Goal: Task Accomplishment & Management: Use online tool/utility

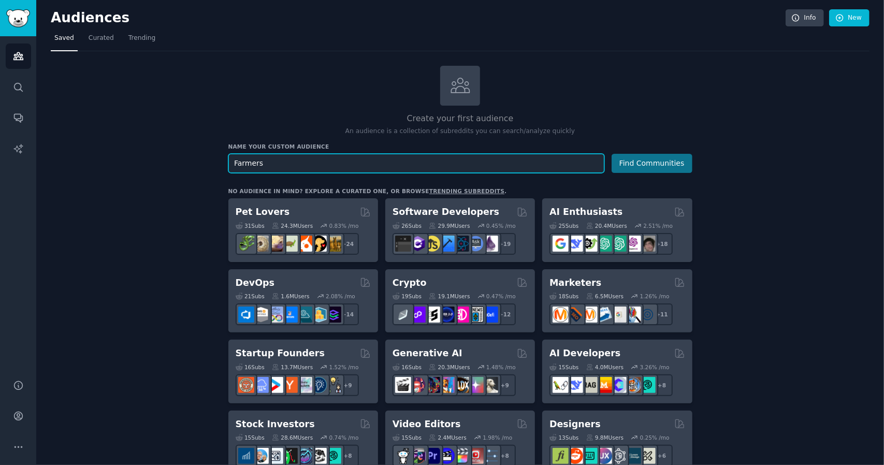
type input "Farmers"
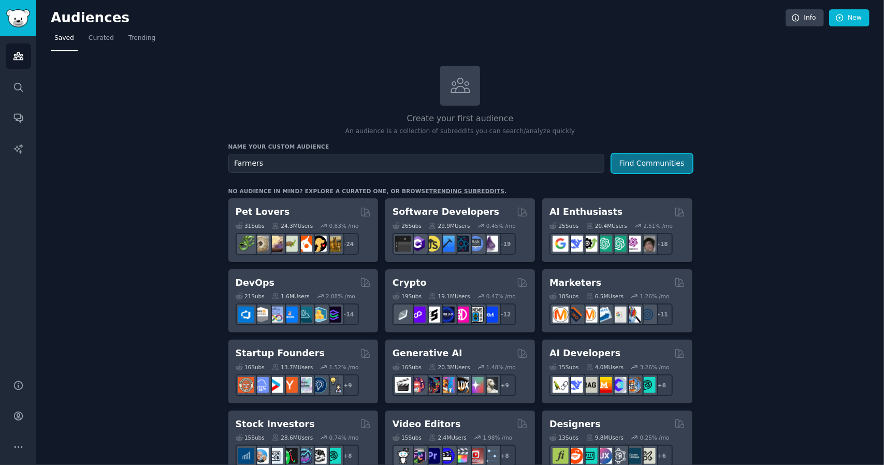
click at [660, 163] on button "Find Communities" at bounding box center [652, 163] width 81 height 19
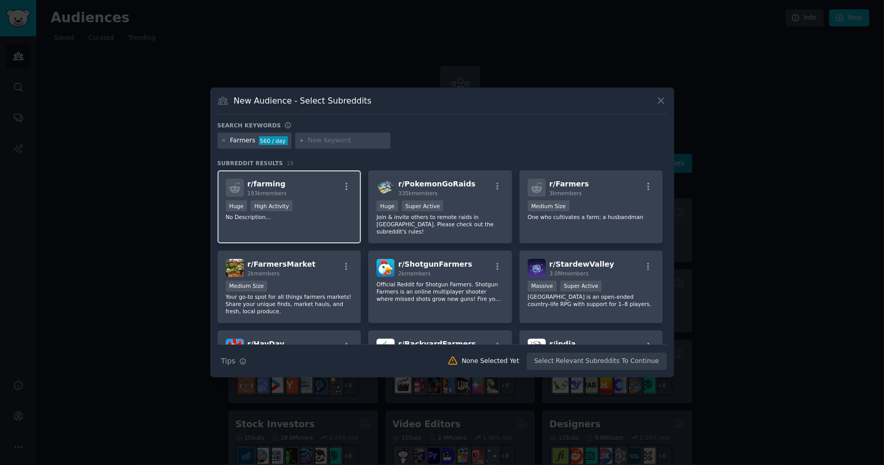
click at [328, 195] on div "r/ farming 193k members" at bounding box center [289, 188] width 127 height 18
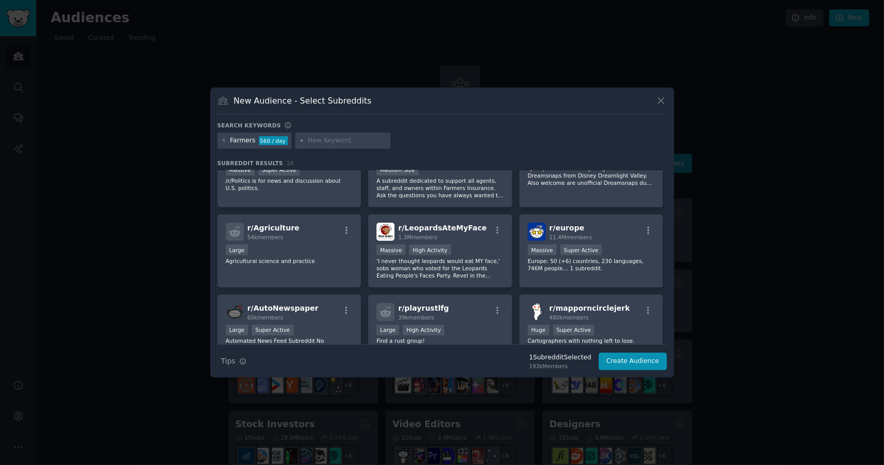
scroll to position [277, 0]
click at [319, 244] on div "Large" at bounding box center [289, 250] width 127 height 13
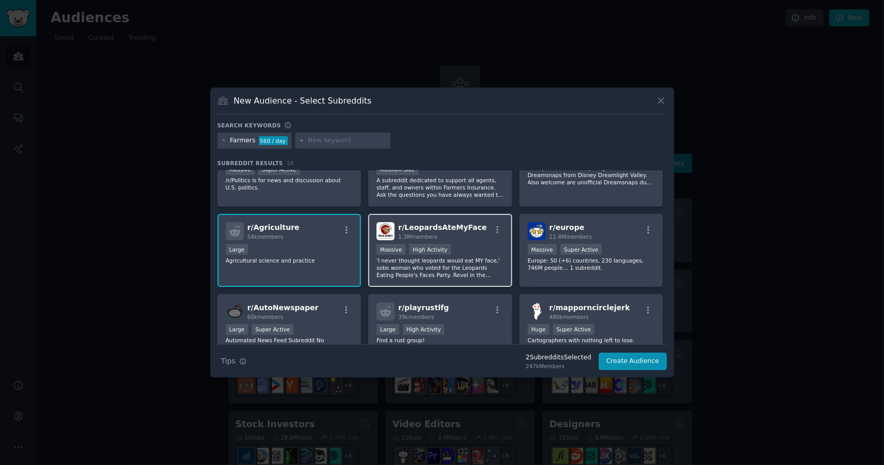
scroll to position [313, 0]
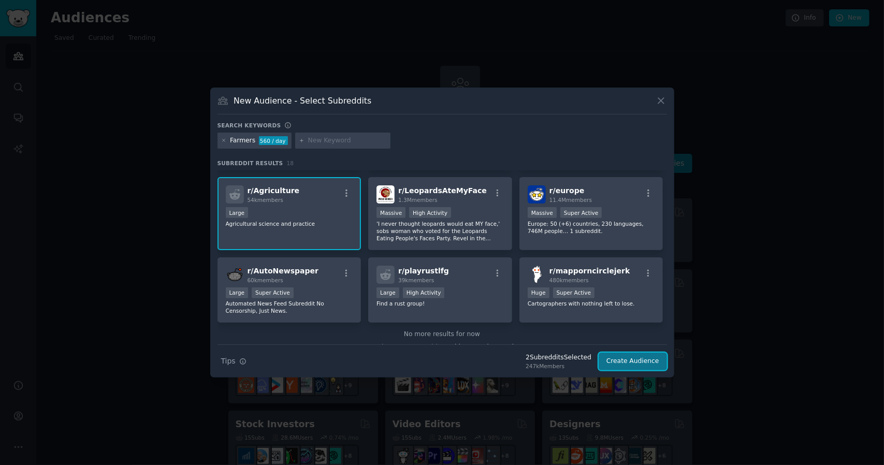
click at [642, 363] on button "Create Audience" at bounding box center [633, 362] width 68 height 18
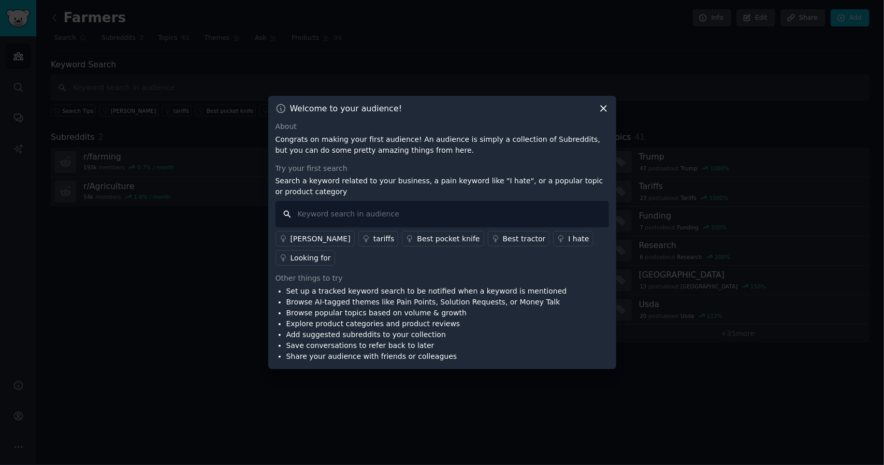
click at [448, 221] on input "text" at bounding box center [443, 214] width 334 height 26
type input "automation"
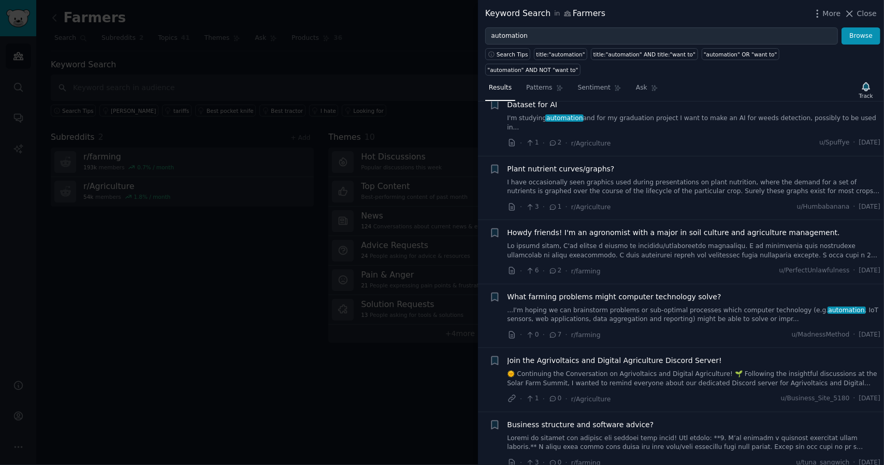
scroll to position [935, 0]
click at [591, 291] on span "What farming problems might computer technology solve?" at bounding box center [615, 296] width 214 height 11
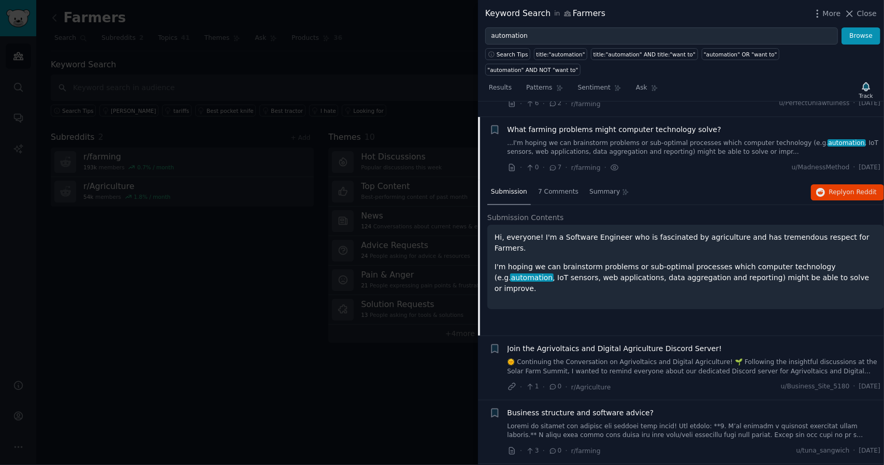
scroll to position [1105, 0]
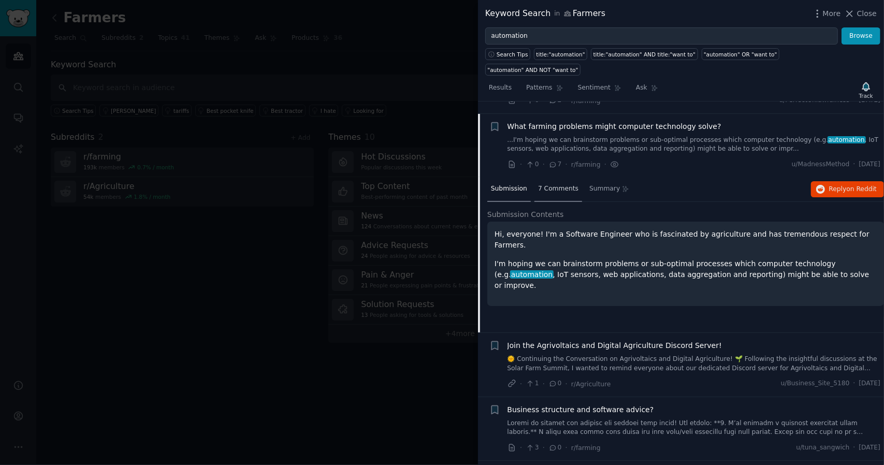
click at [556, 184] on span "7 Comments" at bounding box center [558, 188] width 40 height 9
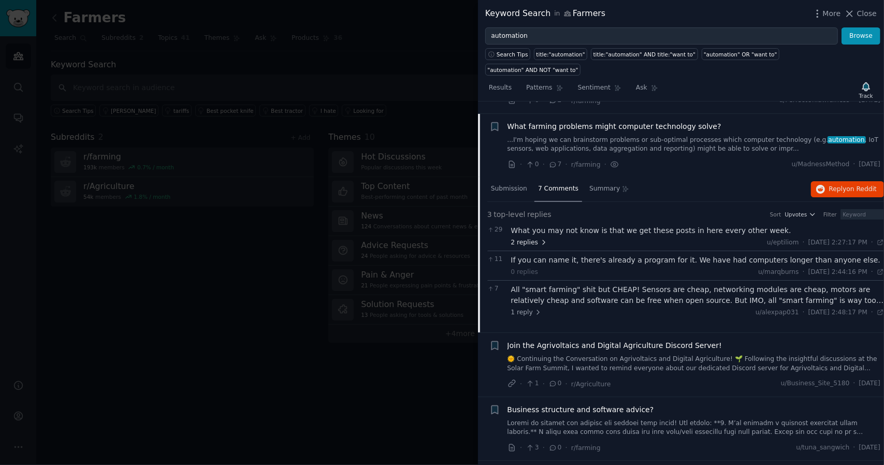
click at [531, 238] on span "2 replies" at bounding box center [529, 242] width 36 height 9
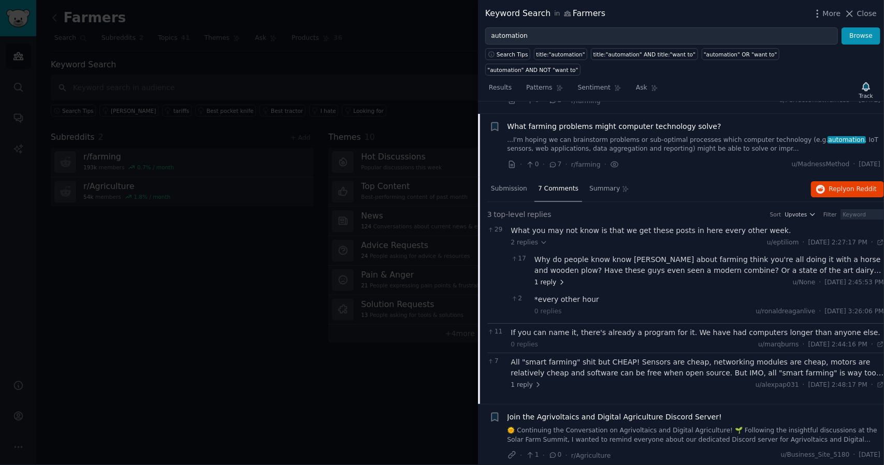
click at [559, 279] on icon at bounding box center [562, 282] width 7 height 7
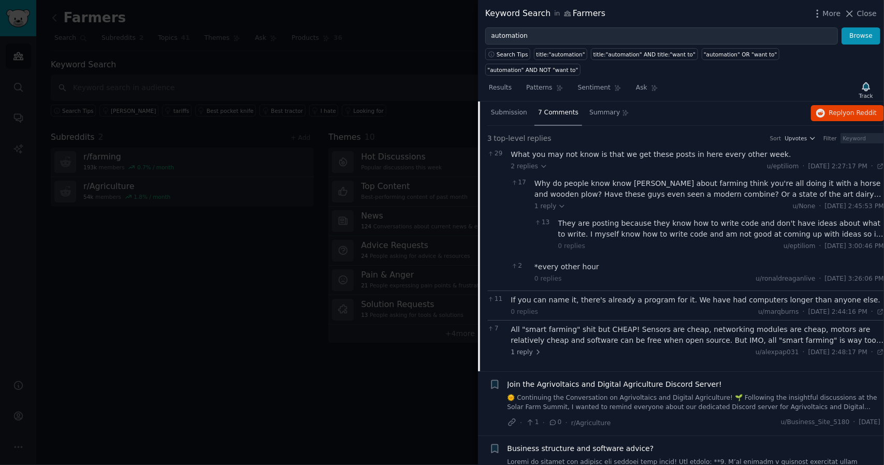
scroll to position [1184, 0]
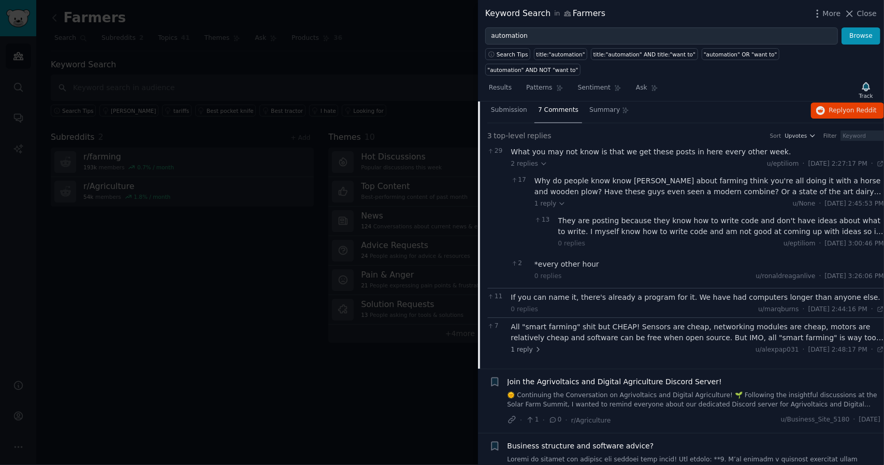
click at [736, 216] on div "They are posting because they know how to write code and don't have ideas about…" at bounding box center [722, 227] width 326 height 22
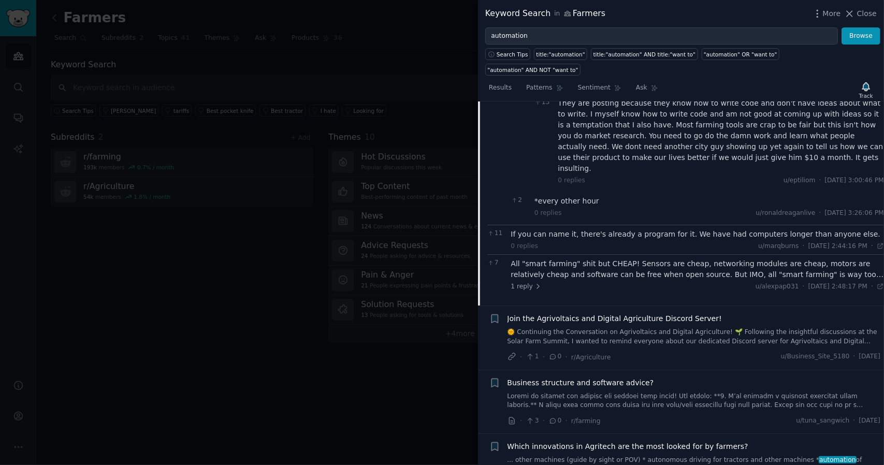
scroll to position [1302, 0]
click at [805, 258] on div "All "smart farming" shit but CHEAP! Sensors are cheap, networking modules are c…" at bounding box center [698, 269] width 374 height 22
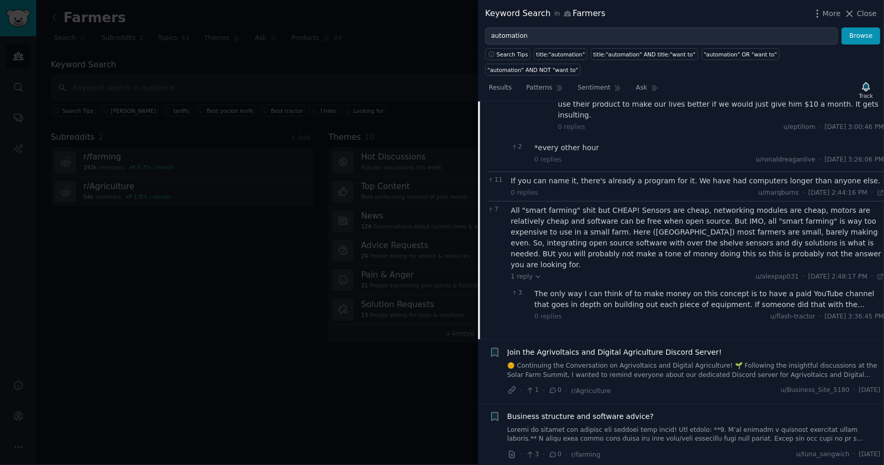
scroll to position [1356, 0]
click at [741, 288] on div "The only way I can think of to make money on this concept is to have a paid You…" at bounding box center [710, 299] width 350 height 22
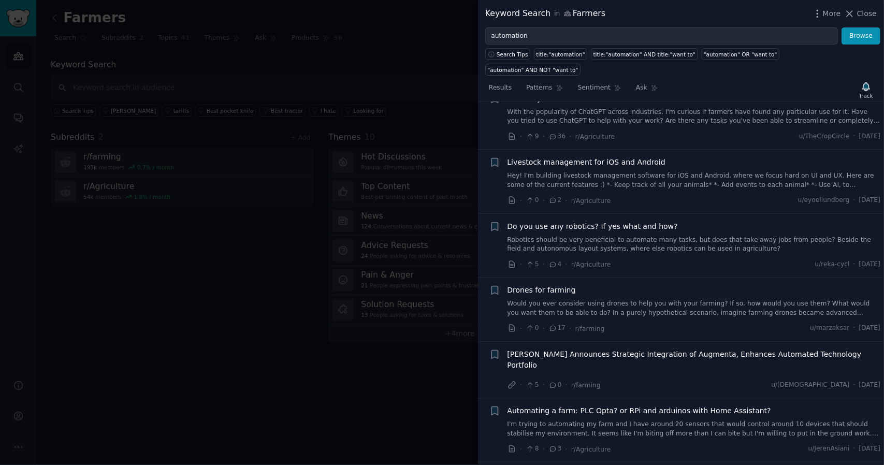
scroll to position [2768, 0]
click at [683, 298] on link "Would you ever consider using drones to help you with your farming? If so, how …" at bounding box center [695, 307] width 374 height 18
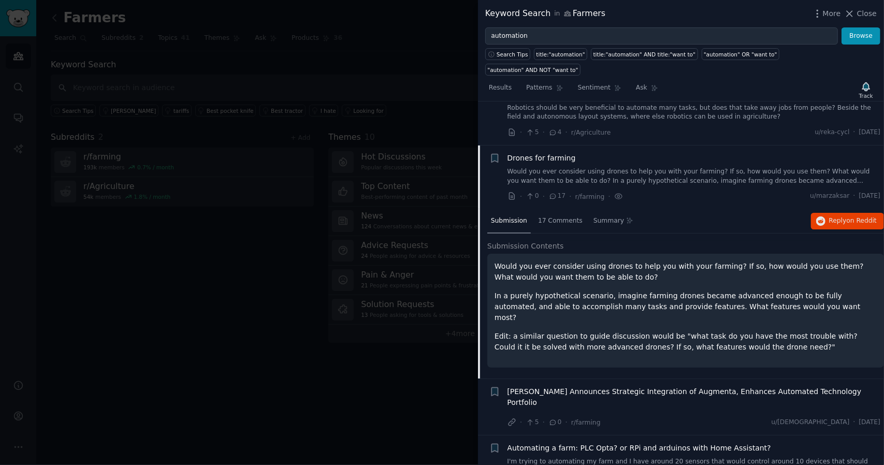
scroll to position [2484, 0]
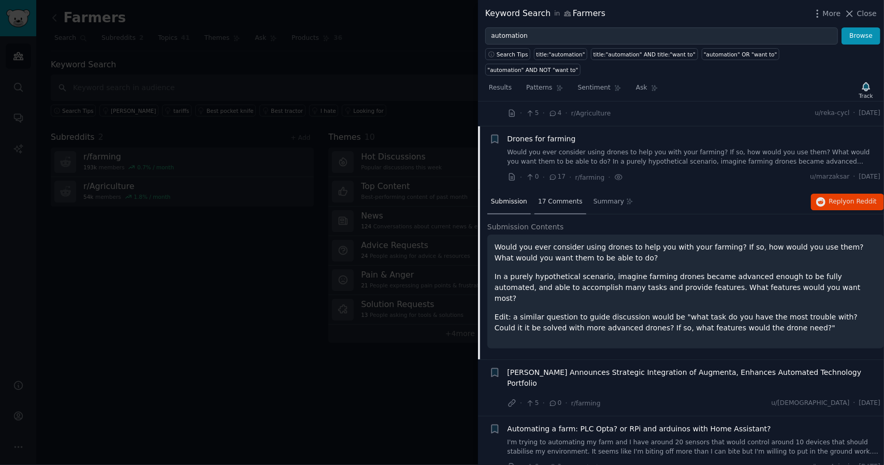
click at [560, 197] on span "17 Comments" at bounding box center [560, 201] width 45 height 9
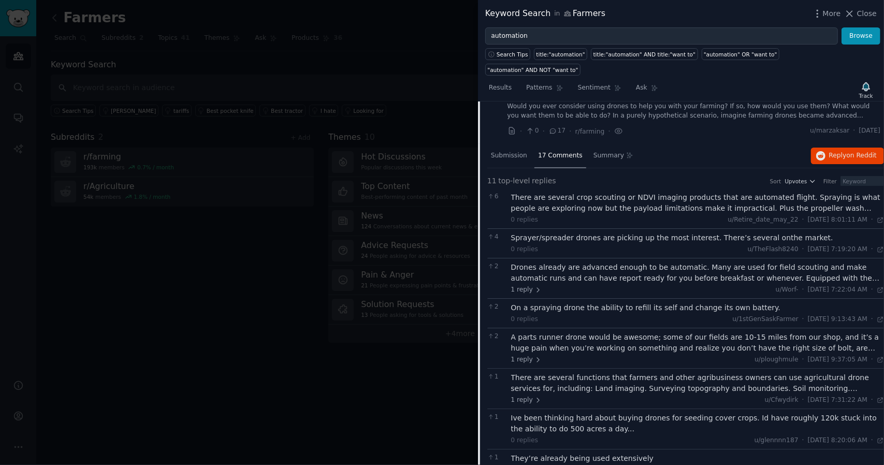
scroll to position [2533, 0]
click at [622, 330] on div "A parts runner drone would be awesome; some of our fields are 10-15 miles from …" at bounding box center [698, 341] width 374 height 22
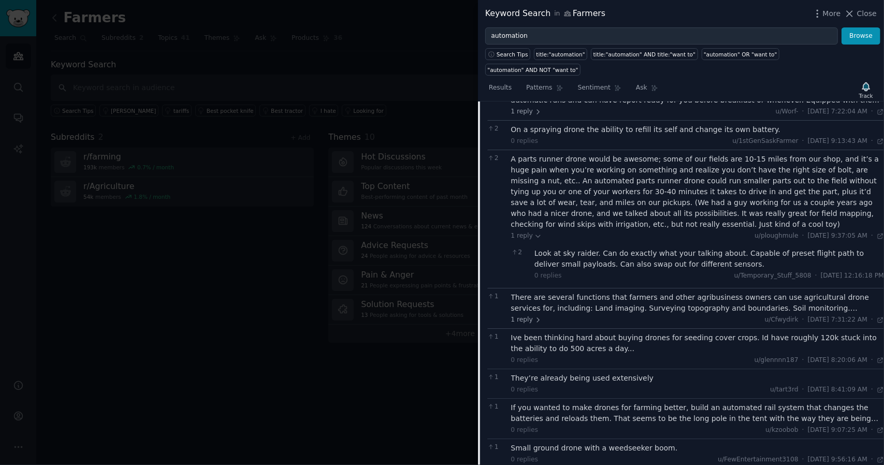
scroll to position [2709, 0]
click at [560, 332] on div "Ive been thinking hard about buying drones for seeding cover crops. Id have rou…" at bounding box center [698, 343] width 374 height 22
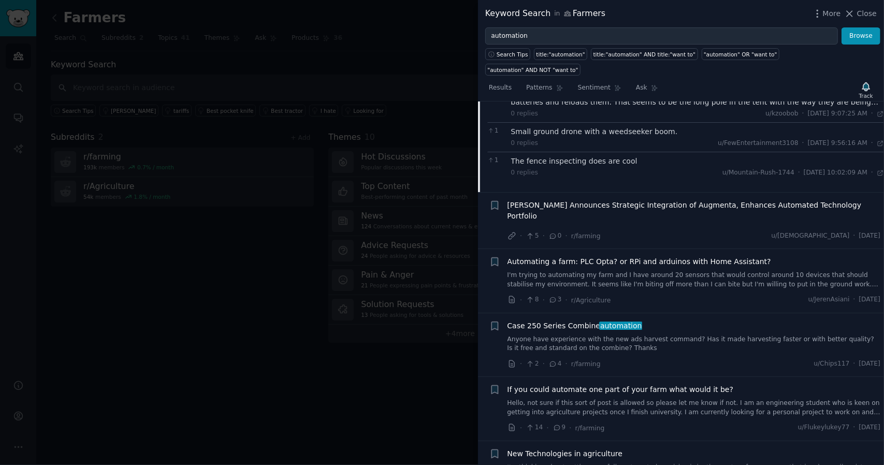
scroll to position [3025, 0]
click at [688, 270] on link "I'm trying to automating my farm and I have around 20 sensors that would contro…" at bounding box center [695, 279] width 374 height 18
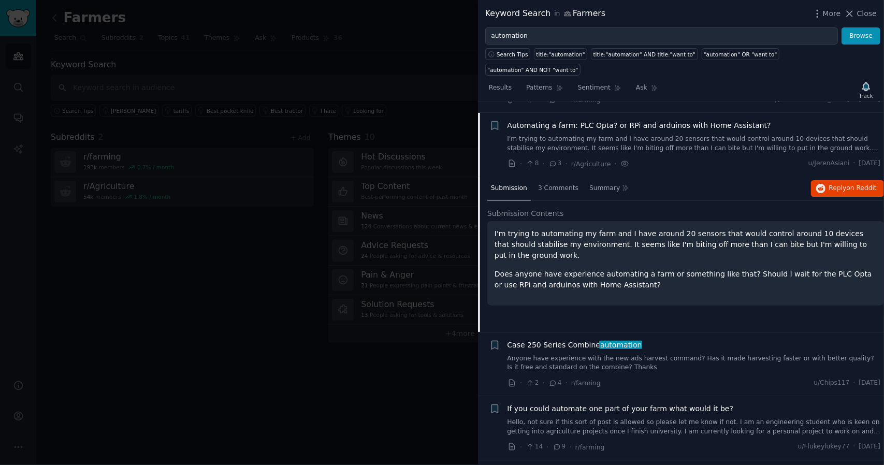
scroll to position [2615, 0]
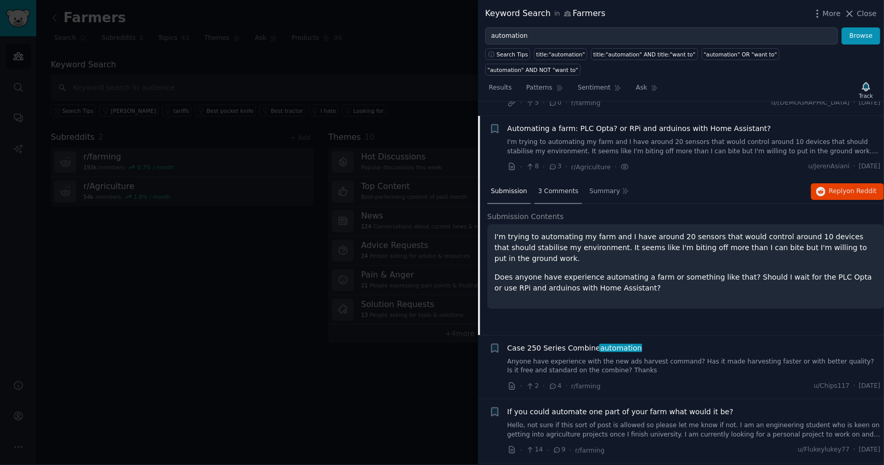
click at [561, 187] on span "3 Comments" at bounding box center [558, 191] width 40 height 9
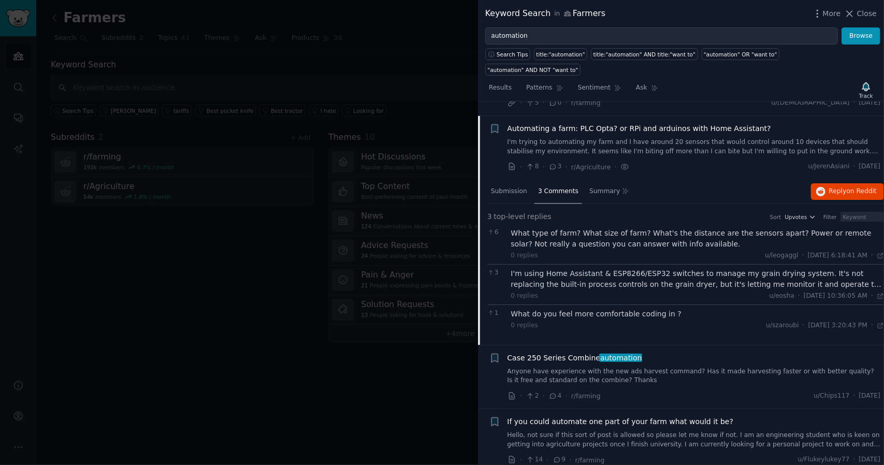
click at [709, 268] on div "I'm using Home Assistant & ESP8266/ESP32 switches to manage my grain drying sys…" at bounding box center [698, 279] width 374 height 22
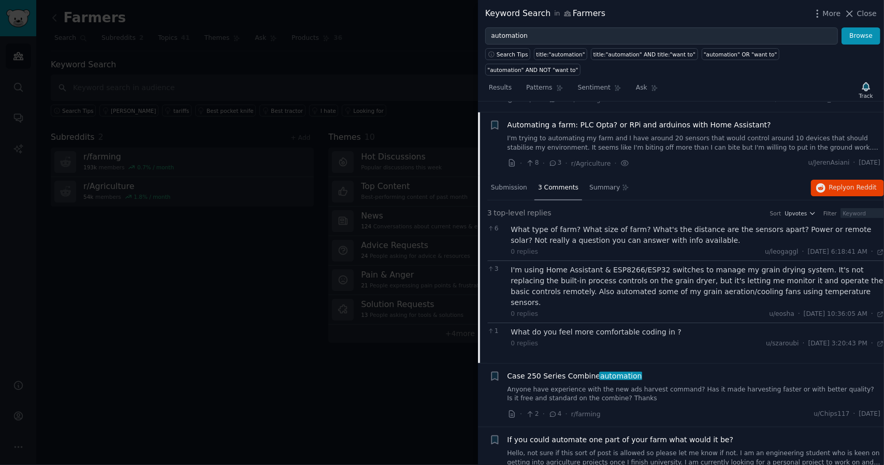
scroll to position [2620, 0]
click at [514, 182] on span "Submission" at bounding box center [509, 186] width 36 height 9
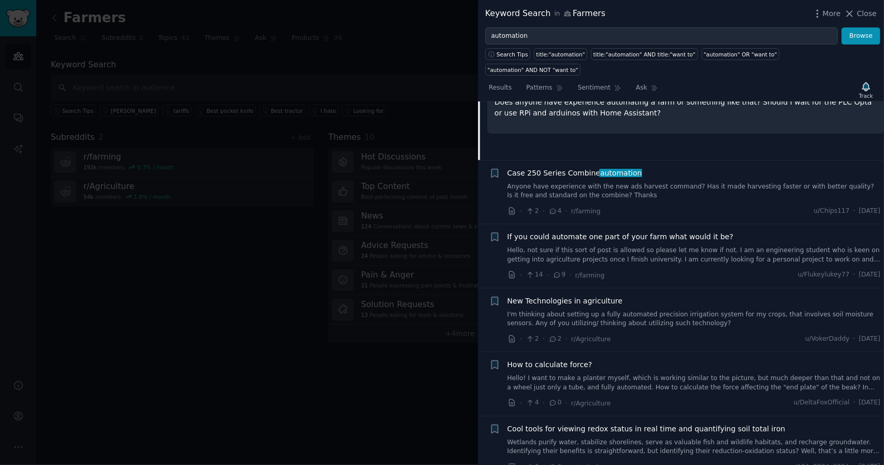
scroll to position [2791, 0]
click at [624, 246] on link "Hello, not sure if this sort of post is allowed so please let me know if not. I…" at bounding box center [695, 255] width 374 height 18
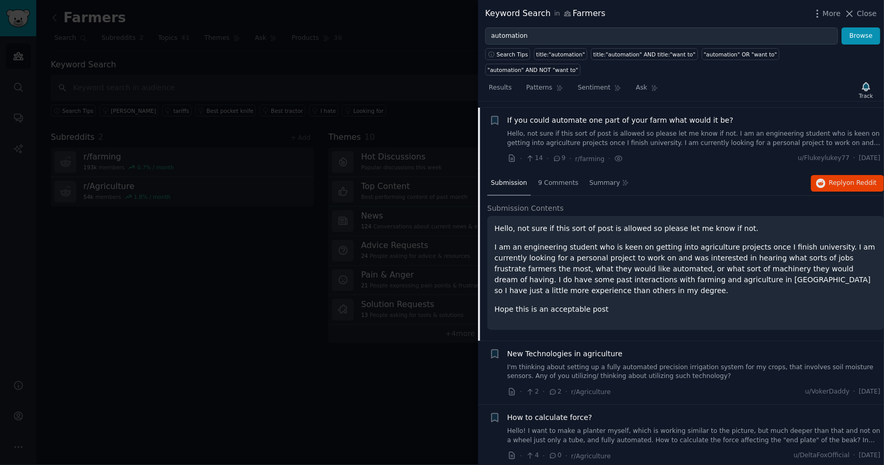
scroll to position [2752, 0]
click at [553, 178] on span "9 Comments" at bounding box center [558, 182] width 40 height 9
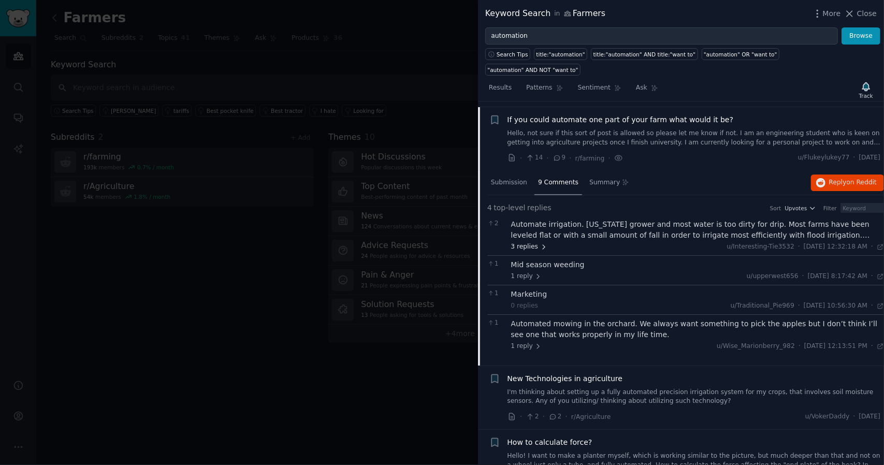
click at [528, 242] on span "3 replies" at bounding box center [529, 246] width 36 height 9
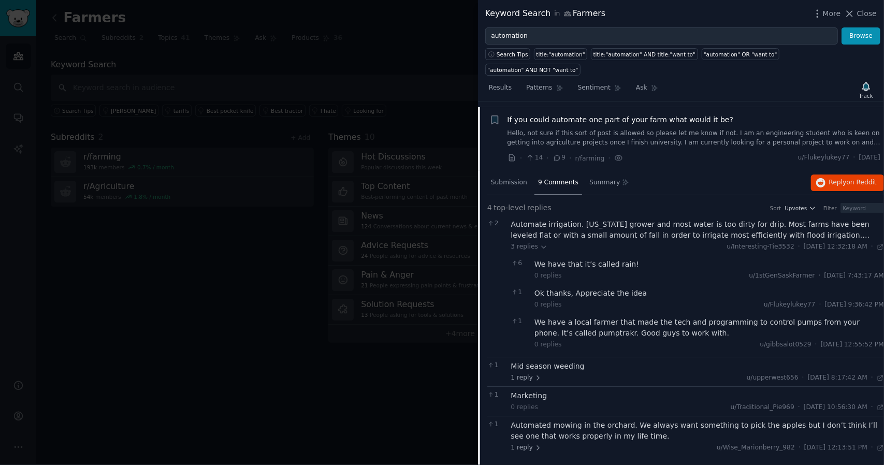
click at [534, 219] on div "Automate irrigation. [US_STATE] grower and most water is too dirty for drip. Mo…" at bounding box center [698, 286] width 374 height 134
click at [540, 244] on icon at bounding box center [543, 247] width 7 height 7
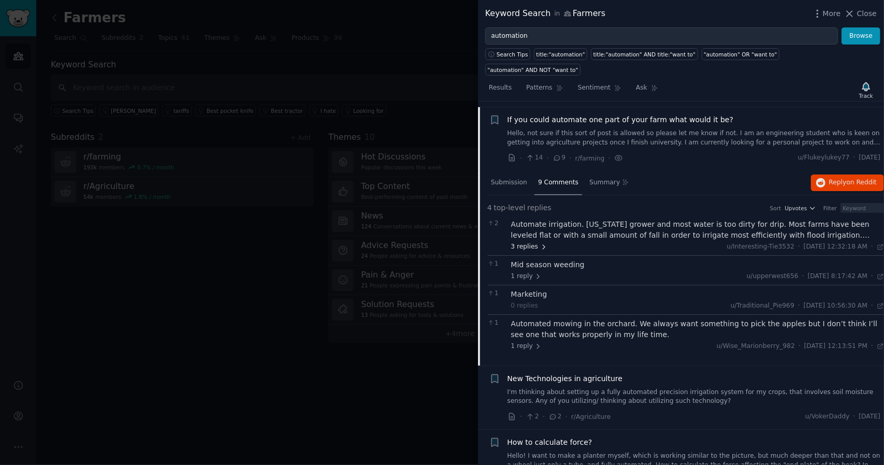
click at [533, 242] on span "3 replies" at bounding box center [529, 246] width 36 height 9
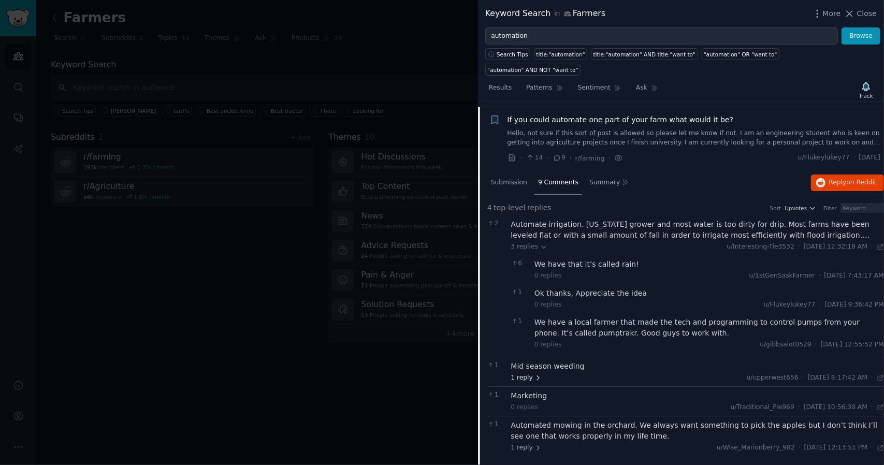
click at [535, 375] on icon at bounding box center [538, 378] width 7 height 7
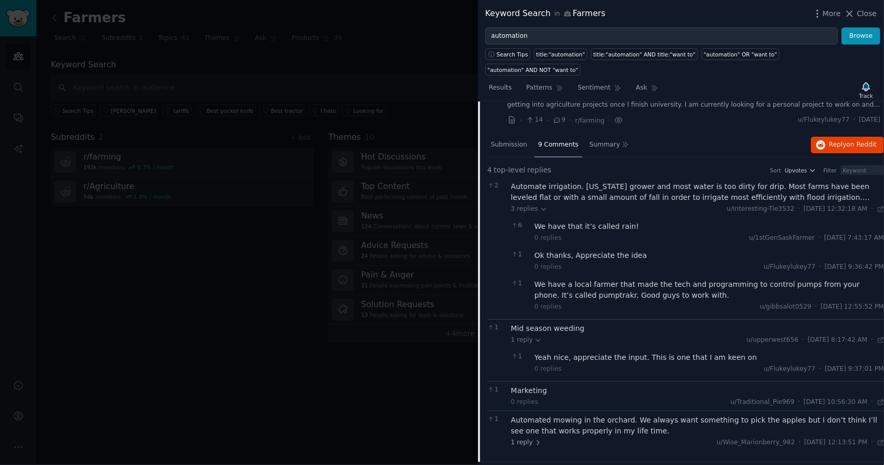
scroll to position [2793, 0]
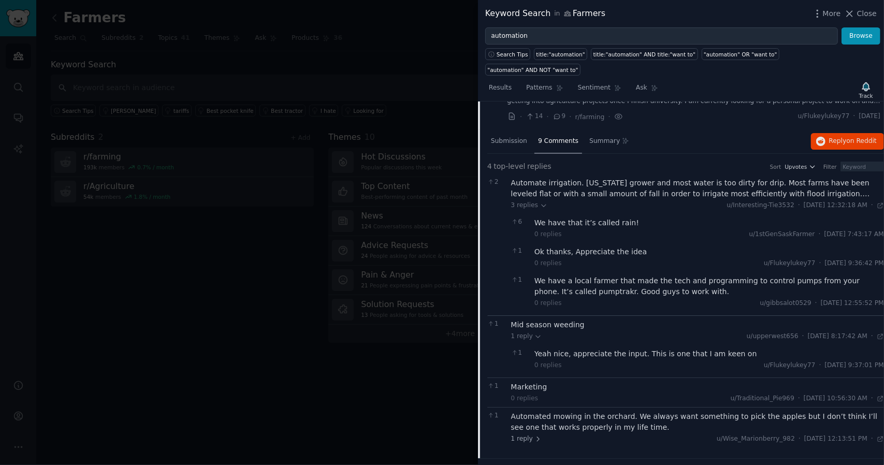
click at [554, 320] on div "Mid season weeding" at bounding box center [698, 325] width 374 height 11
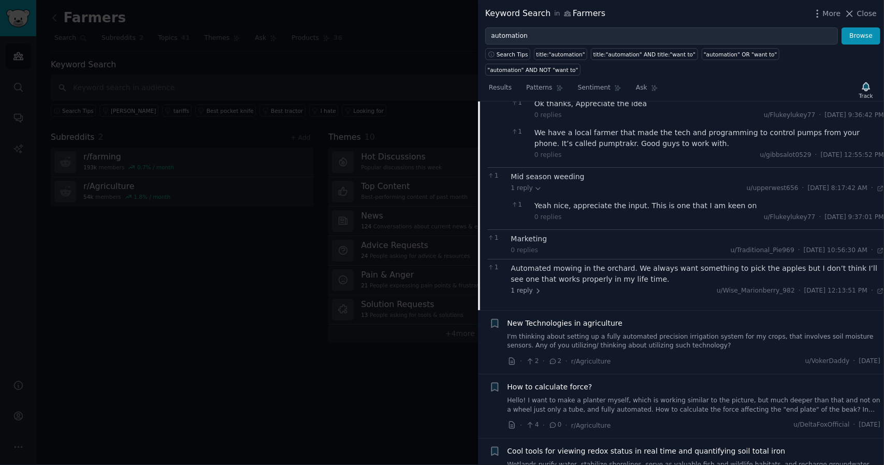
scroll to position [2954, 0]
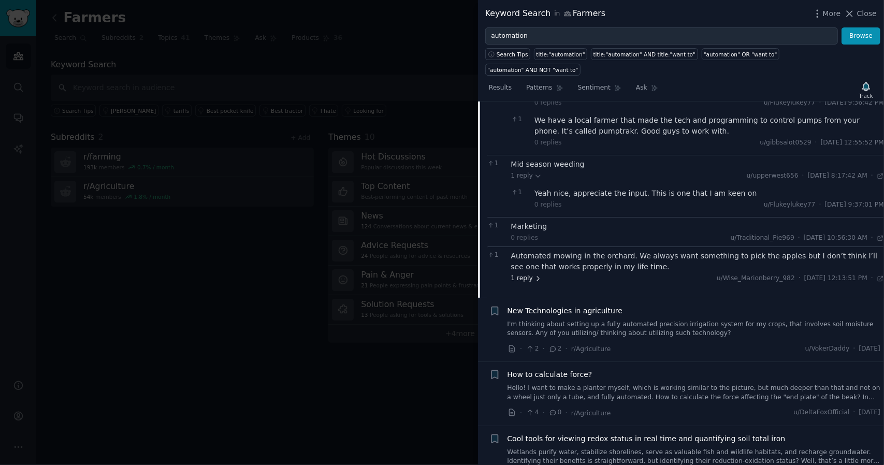
click at [531, 274] on span "1 reply" at bounding box center [526, 278] width 31 height 9
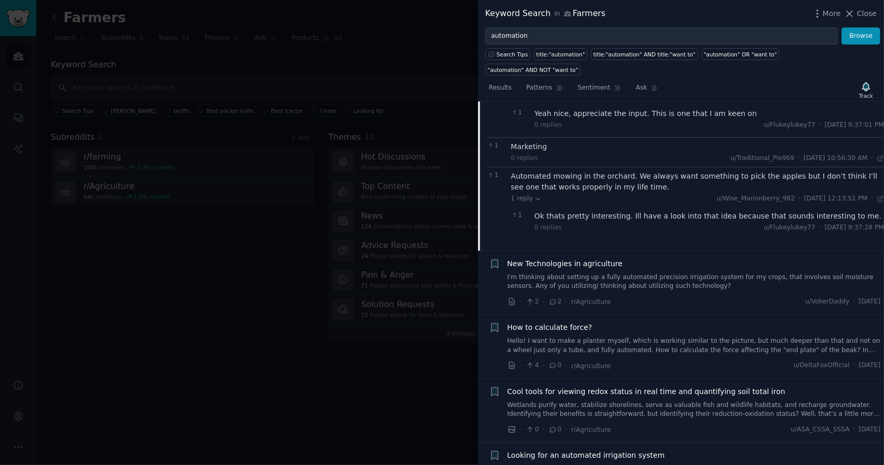
scroll to position [3035, 0]
click at [634, 272] on link "I'm thinking about setting up a fully automated precision irrigation system for…" at bounding box center [695, 281] width 374 height 18
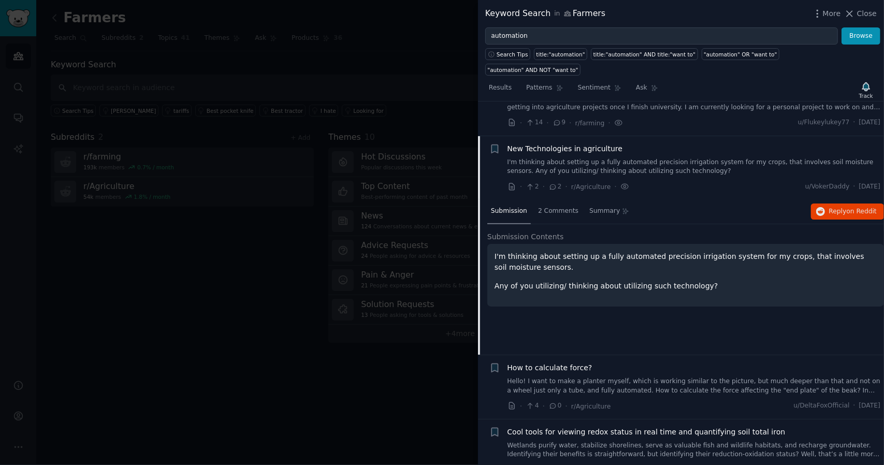
scroll to position [2784, 0]
click at [557, 209] on span "2 Comments" at bounding box center [558, 213] width 40 height 9
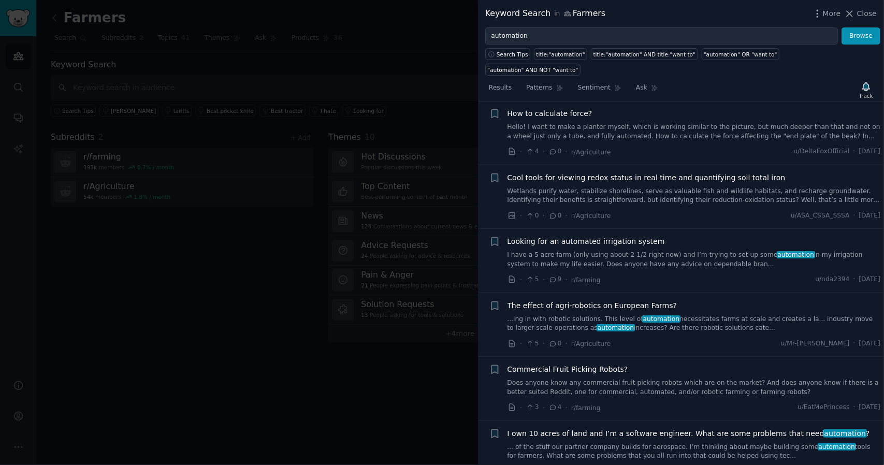
scroll to position [3042, 0]
click at [622, 235] on span "Looking for an automated irrigation system" at bounding box center [587, 240] width 158 height 11
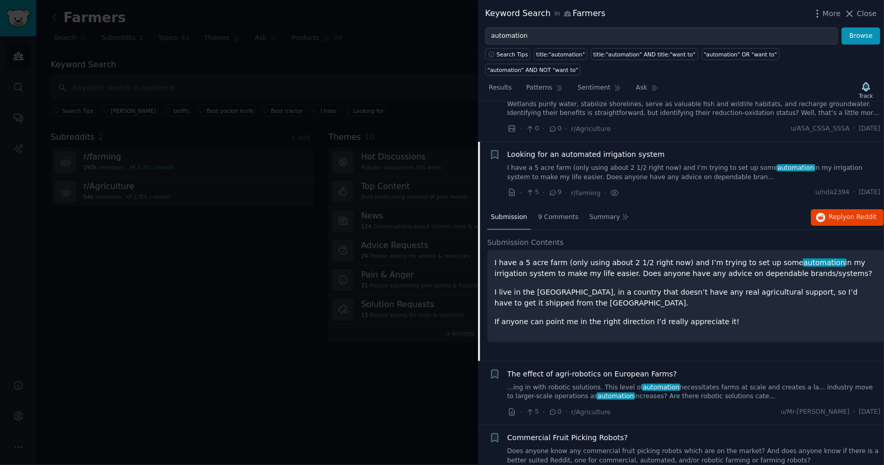
scroll to position [2976, 0]
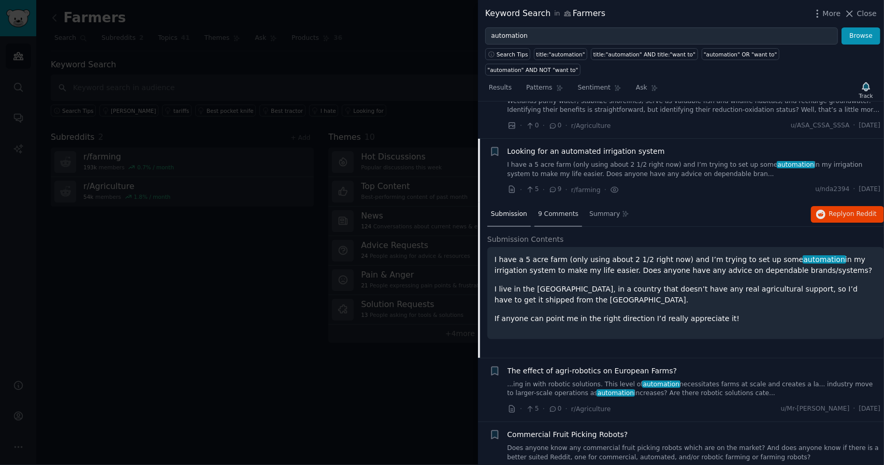
click at [560, 210] on span "9 Comments" at bounding box center [558, 214] width 40 height 9
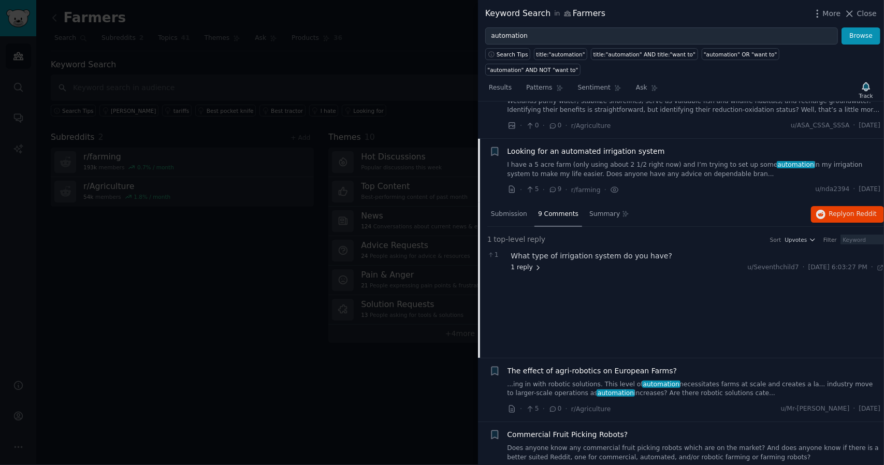
click at [530, 263] on span "1 reply" at bounding box center [526, 267] width 31 height 9
click at [547, 303] on span "1 reply" at bounding box center [550, 307] width 31 height 9
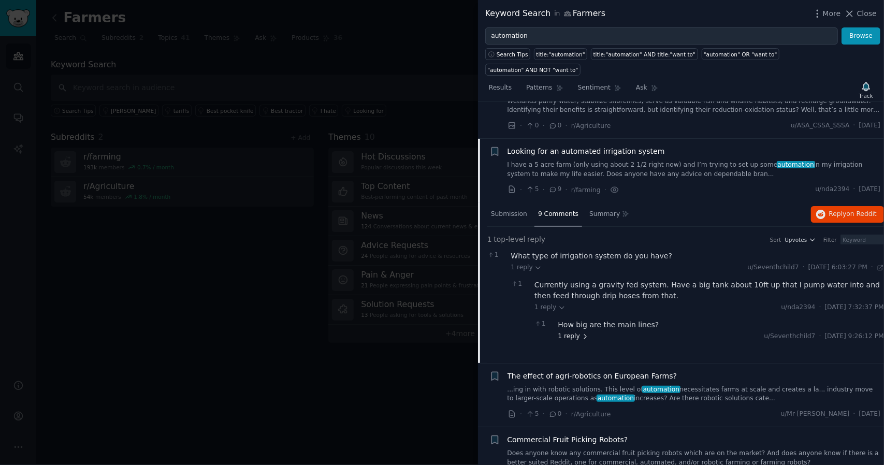
click at [577, 332] on span "1 reply" at bounding box center [574, 336] width 31 height 9
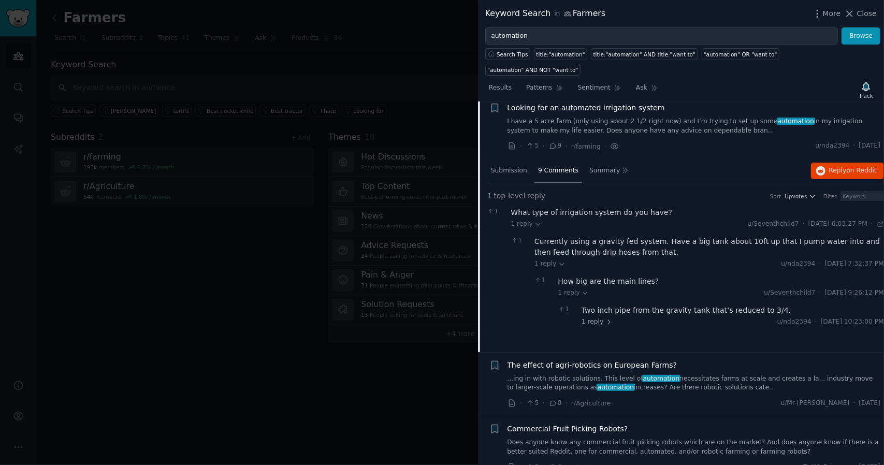
scroll to position [3023, 0]
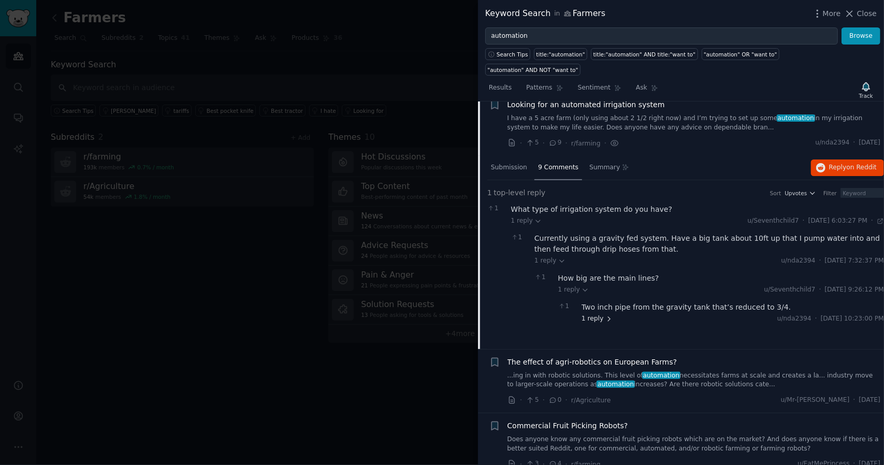
click at [599, 314] on span "1 reply" at bounding box center [597, 318] width 31 height 9
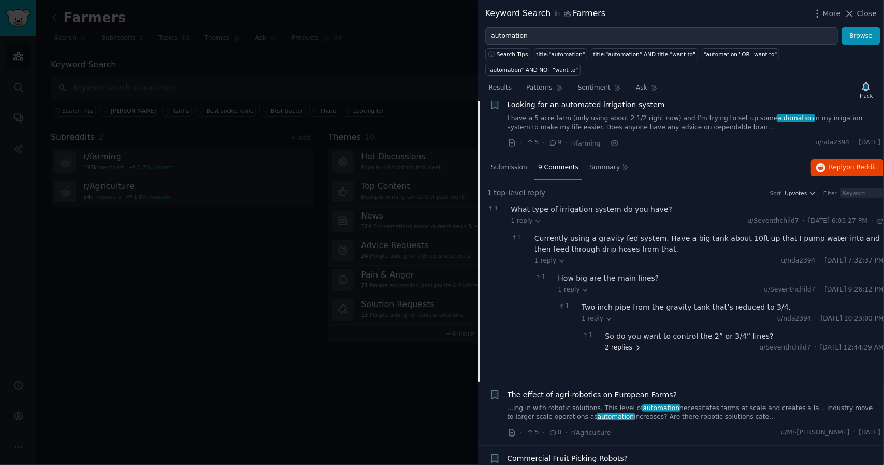
click at [626, 344] on span "2 replies" at bounding box center [624, 348] width 36 height 9
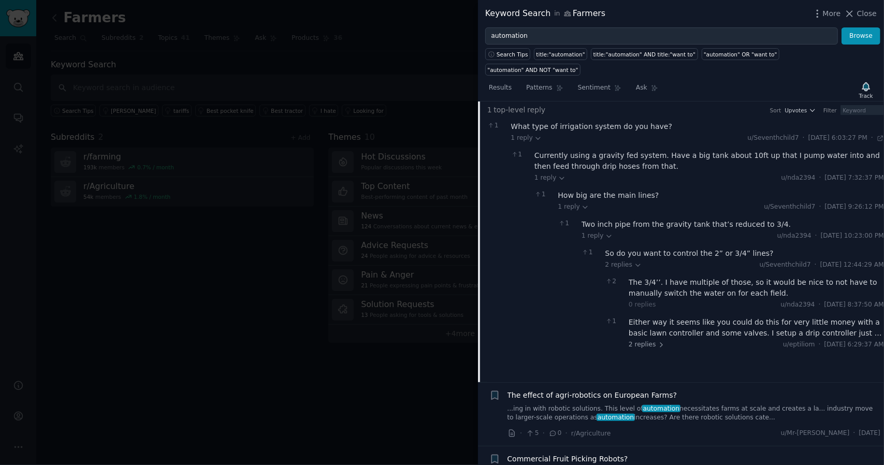
scroll to position [3114, 0]
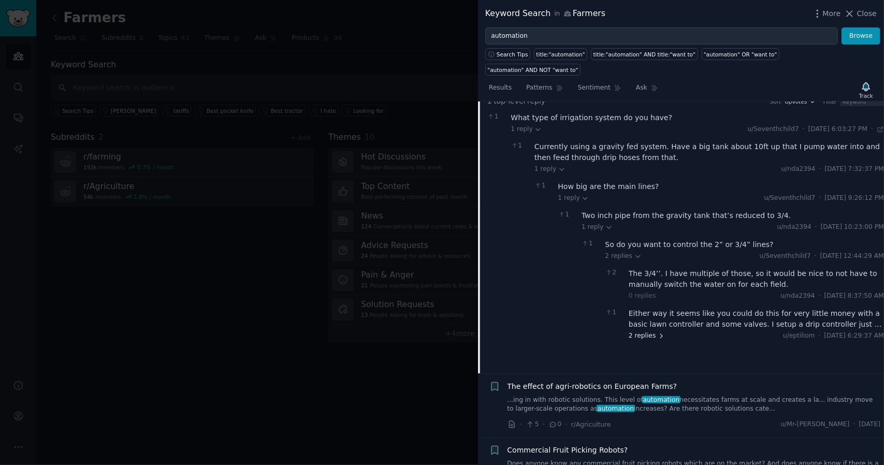
click at [653, 332] on span "2 replies" at bounding box center [647, 336] width 36 height 9
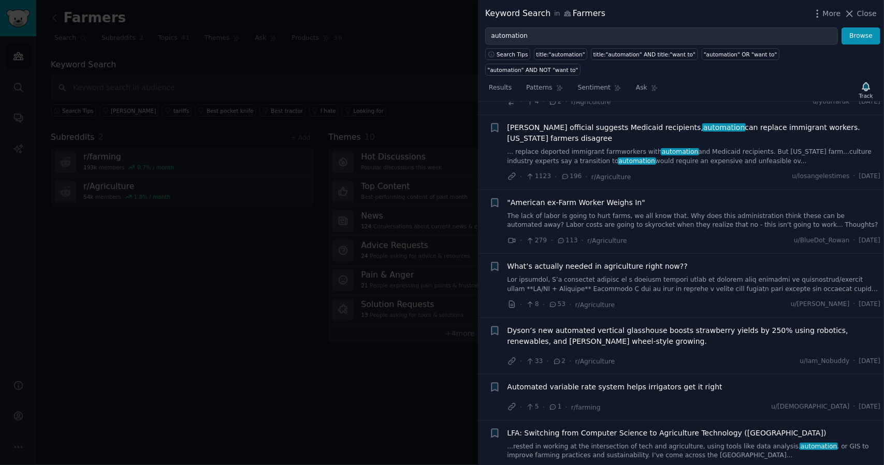
scroll to position [0, 0]
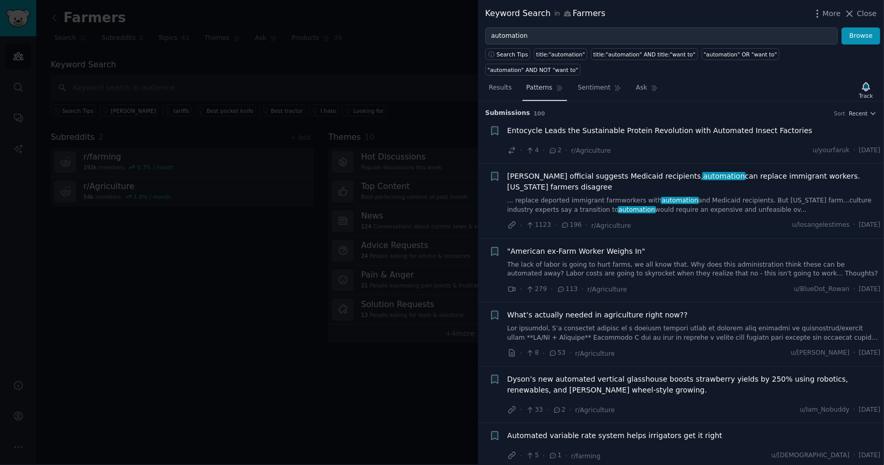
click at [539, 83] on span "Patterns" at bounding box center [539, 87] width 26 height 9
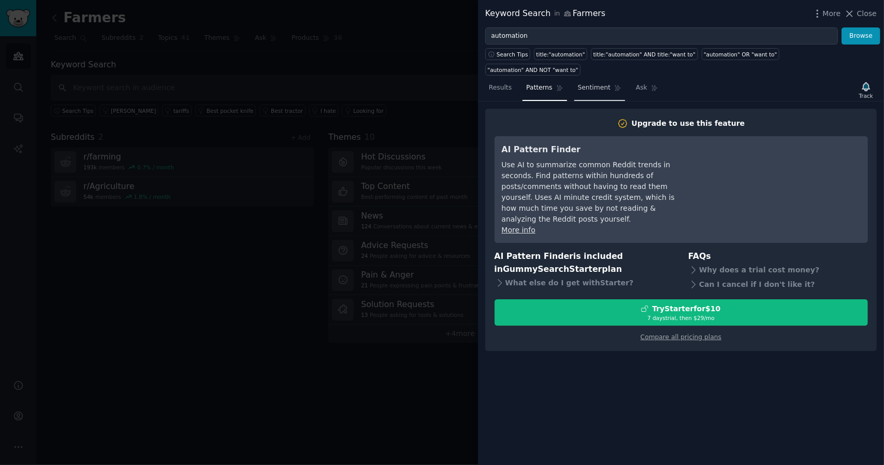
click at [598, 83] on span "Sentiment" at bounding box center [594, 87] width 33 height 9
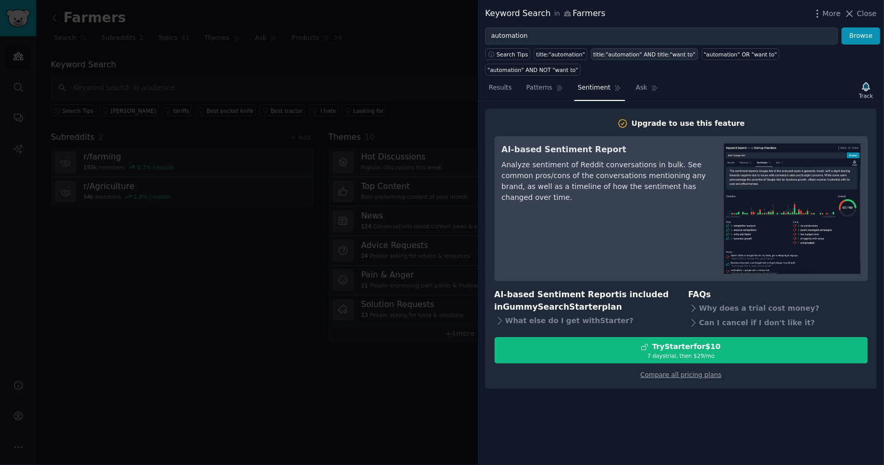
click at [634, 53] on div "title:"automation" AND title:"want to"" at bounding box center [645, 54] width 102 height 7
type input "title:"automation" AND title:"want to""
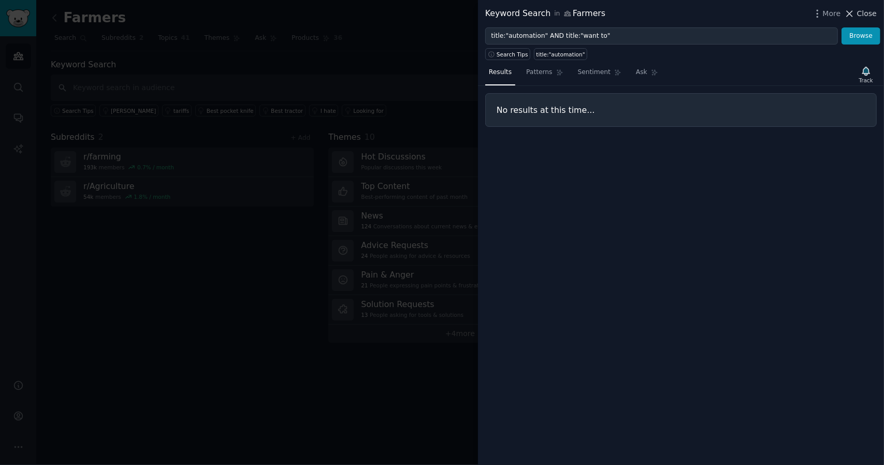
click at [868, 12] on span "Close" at bounding box center [867, 13] width 20 height 11
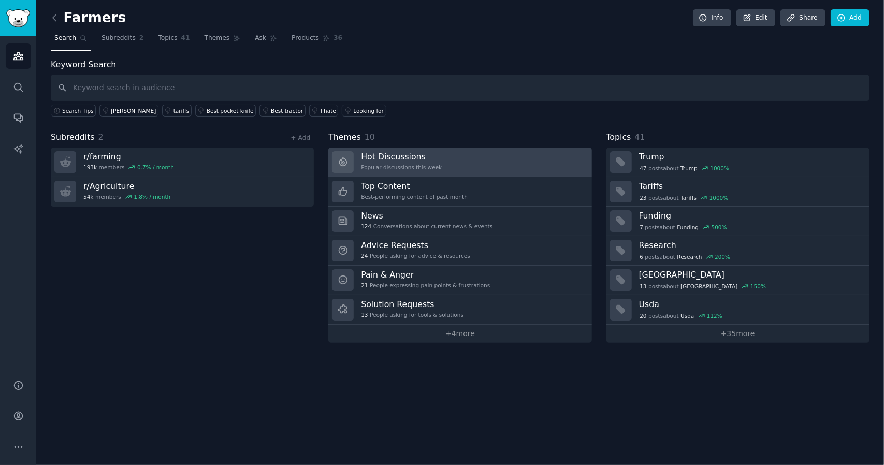
click at [403, 160] on h3 "Hot Discussions" at bounding box center [401, 156] width 81 height 11
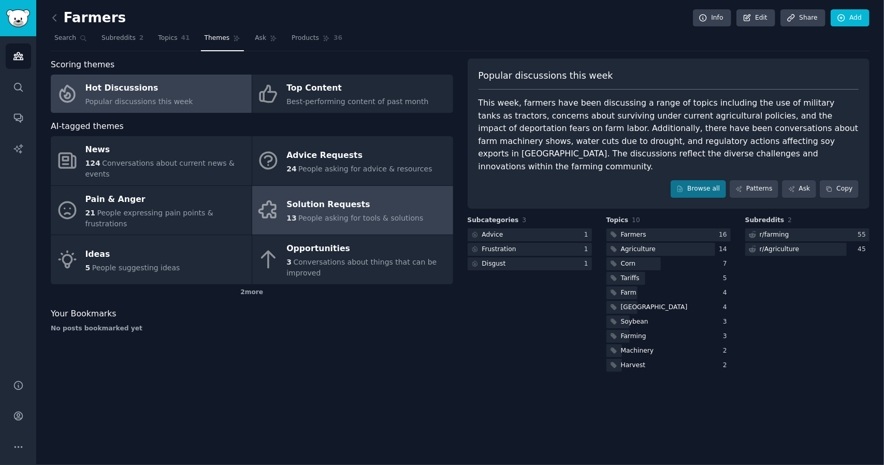
click at [381, 197] on div "Solution Requests" at bounding box center [355, 205] width 137 height 17
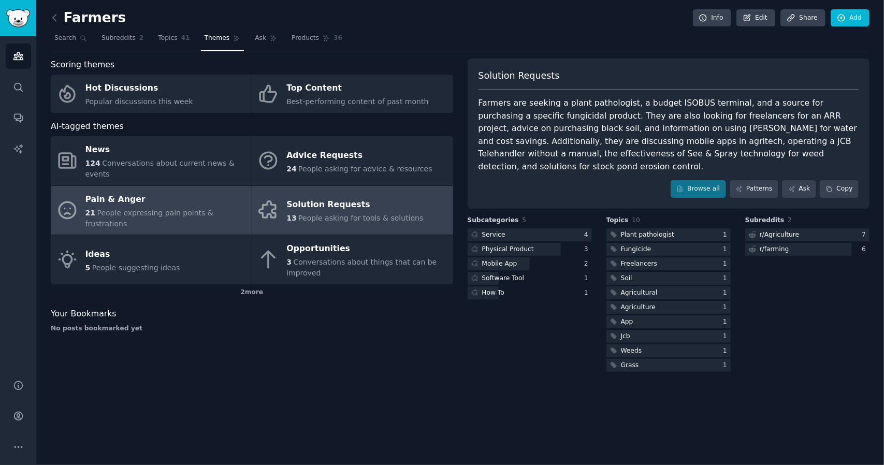
click at [214, 192] on div "Pain & Anger" at bounding box center [165, 199] width 161 height 17
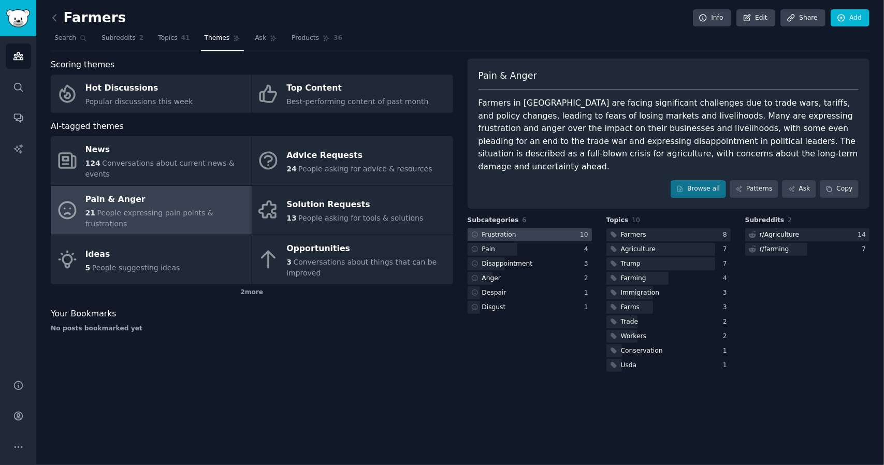
click at [539, 228] on div at bounding box center [530, 234] width 124 height 13
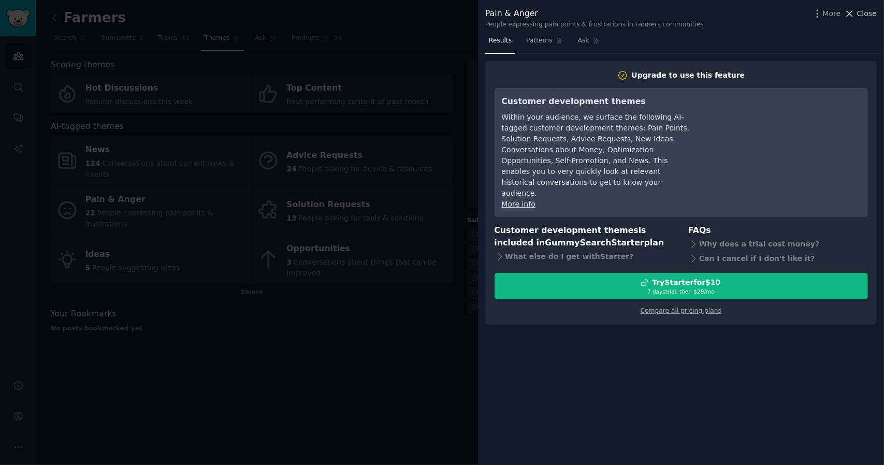
click at [867, 13] on span "Close" at bounding box center [867, 13] width 20 height 11
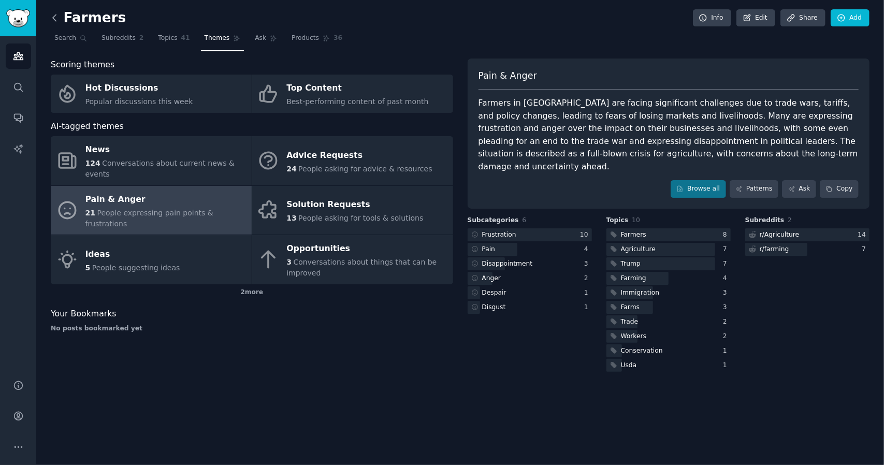
click at [54, 15] on icon at bounding box center [54, 17] width 11 height 11
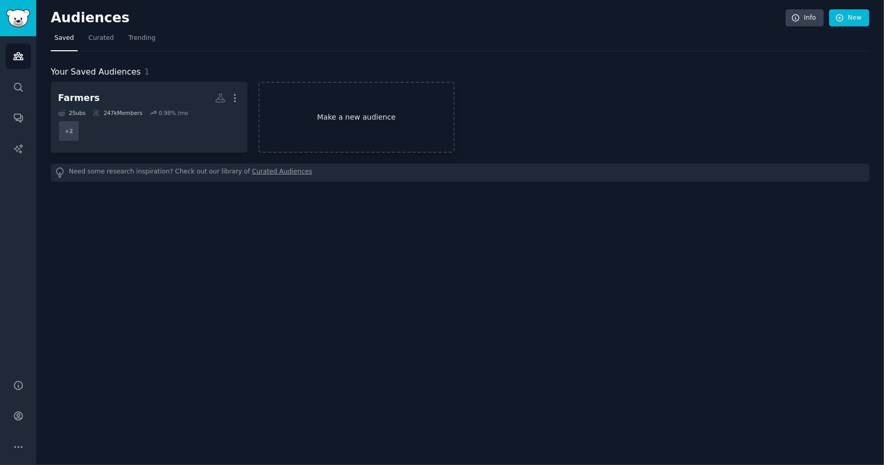
click at [352, 120] on link "Make a new audience" at bounding box center [357, 117] width 197 height 71
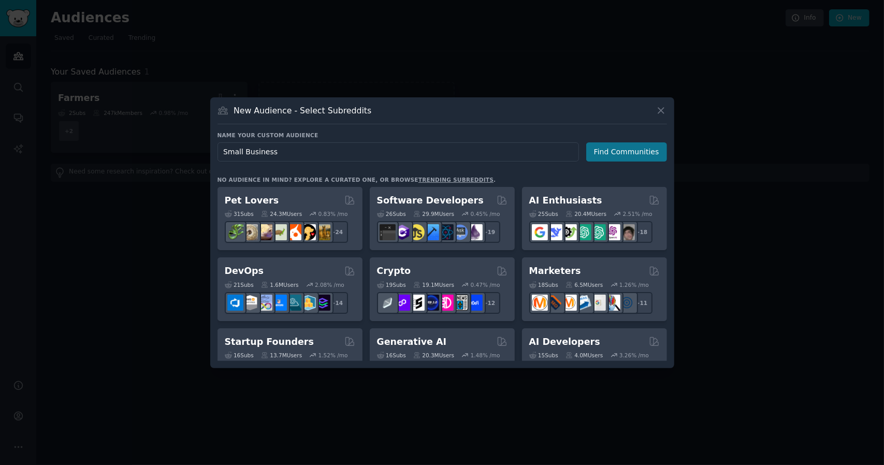
type input "Small Business"
click at [635, 153] on button "Find Communities" at bounding box center [627, 151] width 81 height 19
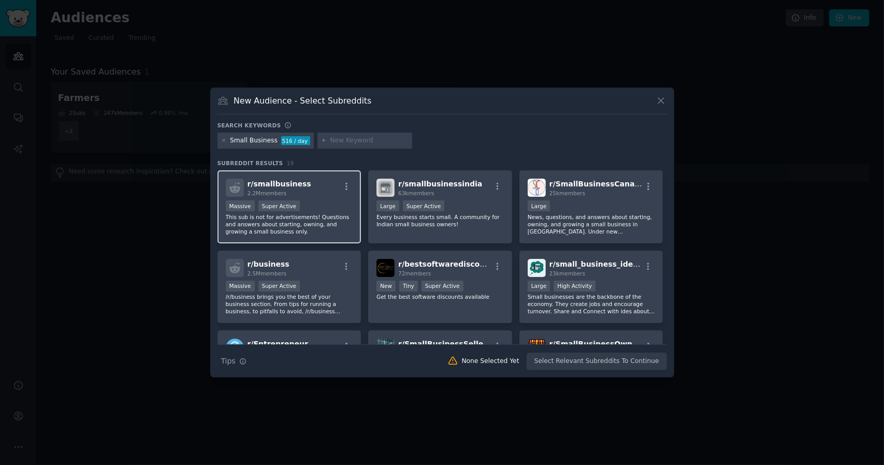
click at [334, 207] on div "Massive Super Active" at bounding box center [289, 207] width 127 height 13
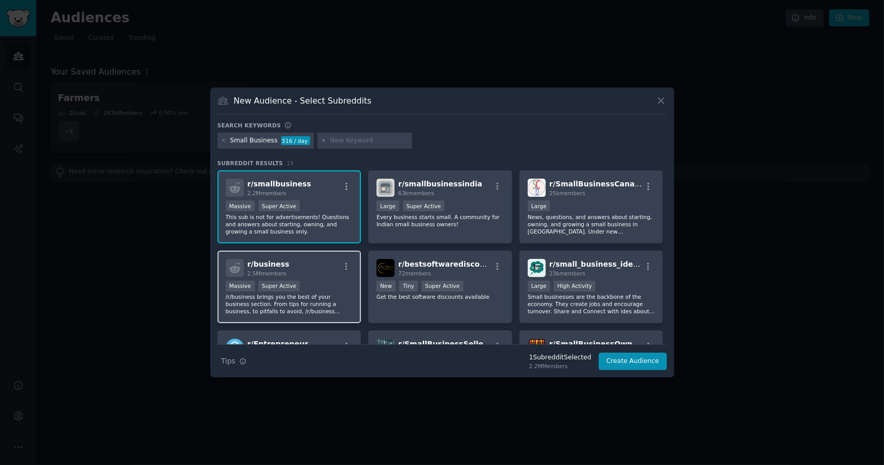
click at [325, 277] on div "r/ business 2.5M members Massive Super Active /r/business brings you the best o…" at bounding box center [290, 287] width 144 height 73
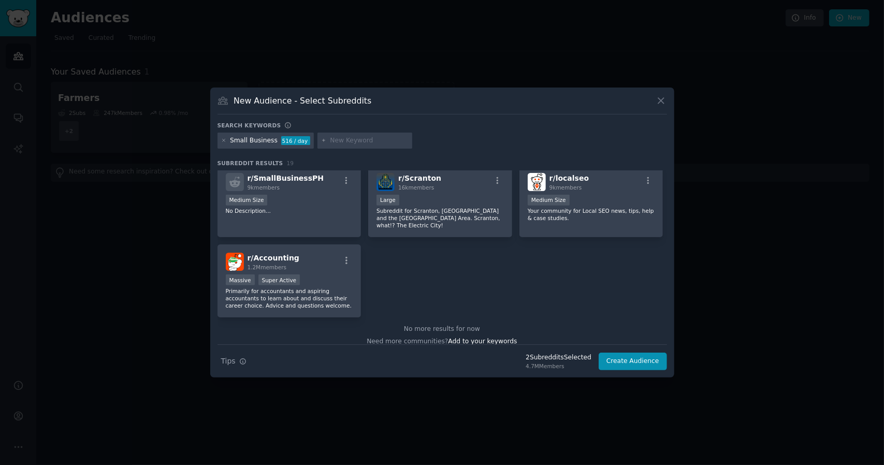
scroll to position [408, 0]
click at [639, 362] on button "Create Audience" at bounding box center [633, 362] width 68 height 18
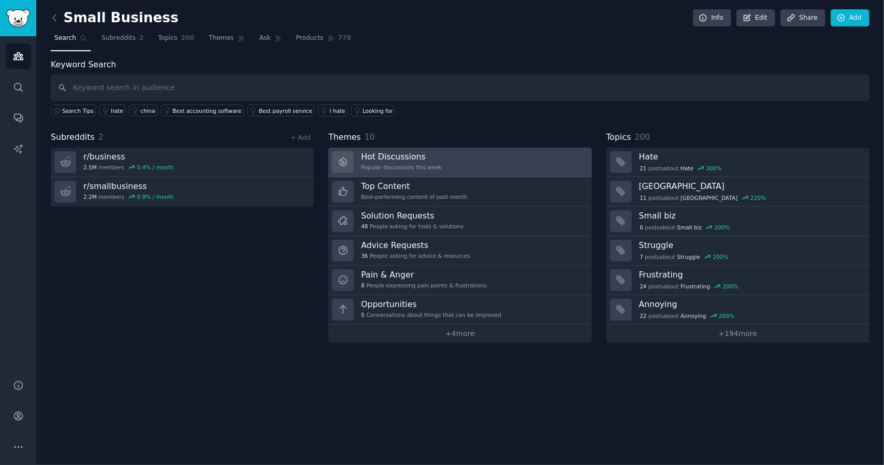
click at [459, 157] on link "Hot Discussions Popular discussions this week" at bounding box center [459, 163] width 263 height 30
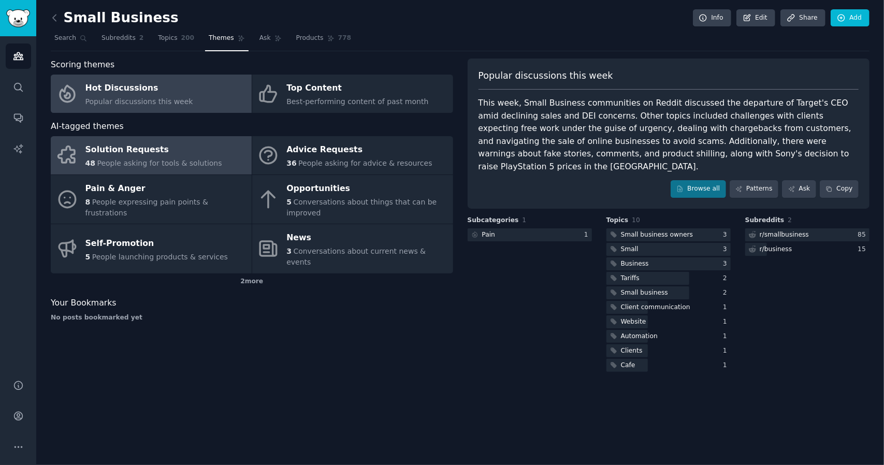
click at [218, 154] on link "Solution Requests 48 People asking for tools & solutions" at bounding box center [151, 155] width 201 height 38
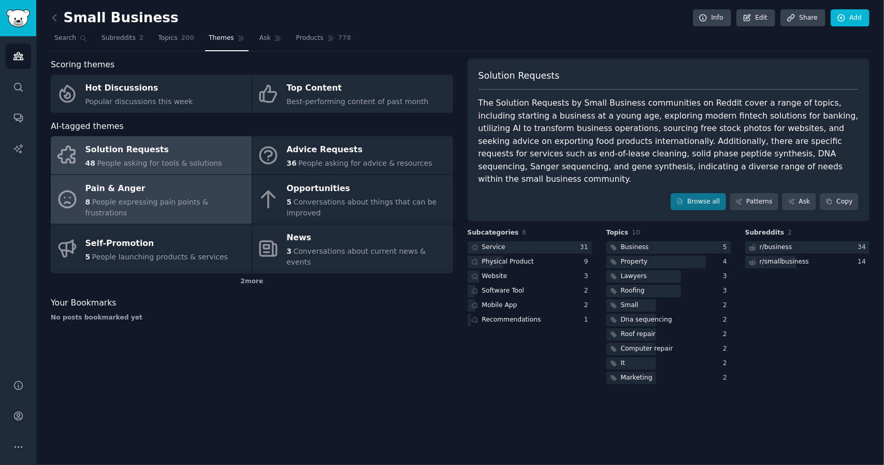
click at [151, 197] on div "Pain & Anger" at bounding box center [165, 188] width 161 height 17
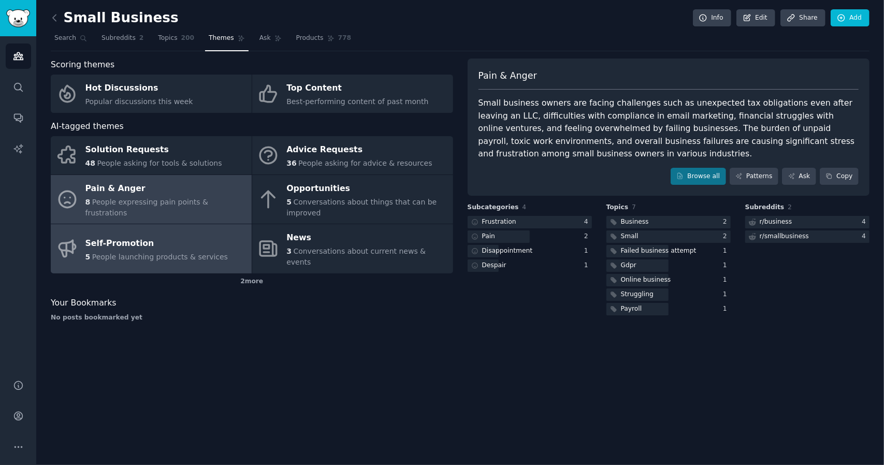
click at [145, 237] on div "Self-Promotion" at bounding box center [156, 243] width 143 height 17
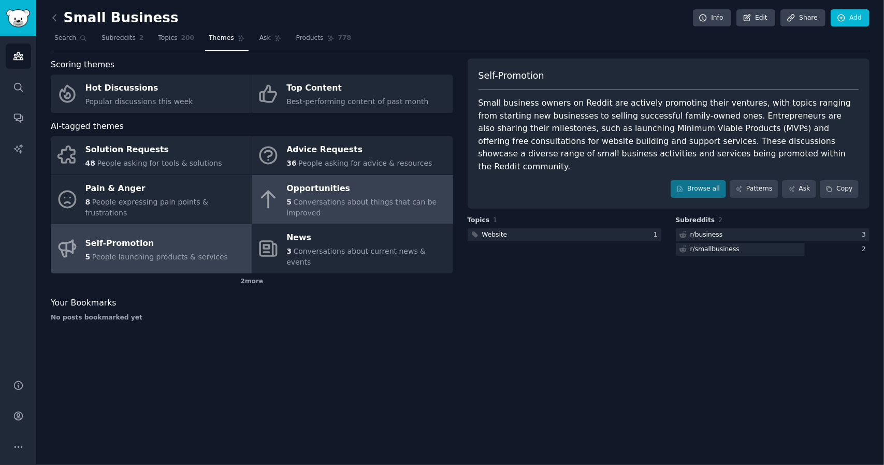
click at [373, 204] on span "Conversations about things that can be improved" at bounding box center [362, 207] width 150 height 19
